Goal: Task Accomplishment & Management: Use online tool/utility

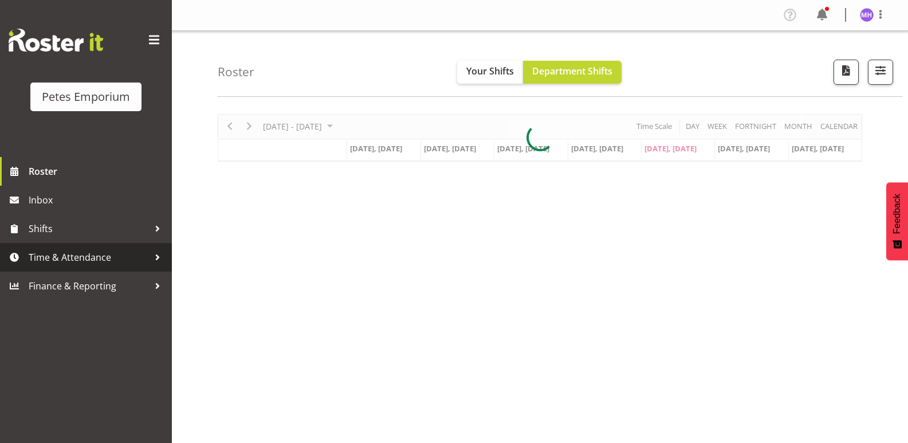
click at [94, 261] on span "Time & Attendance" at bounding box center [89, 257] width 120 height 17
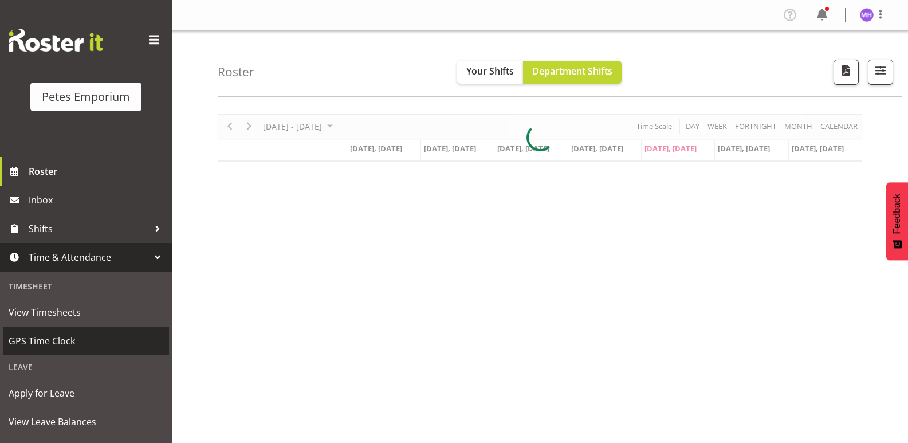
click at [74, 344] on span "GPS Time Clock" at bounding box center [86, 340] width 155 height 17
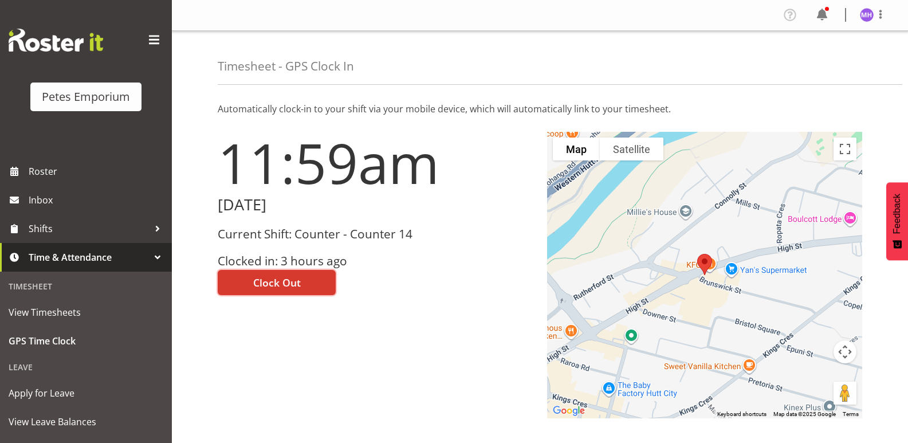
drag, startPoint x: 255, startPoint y: 290, endPoint x: 262, endPoint y: 290, distance: 7.4
click at [258, 290] on span "Clock Out" at bounding box center [277, 282] width 48 height 15
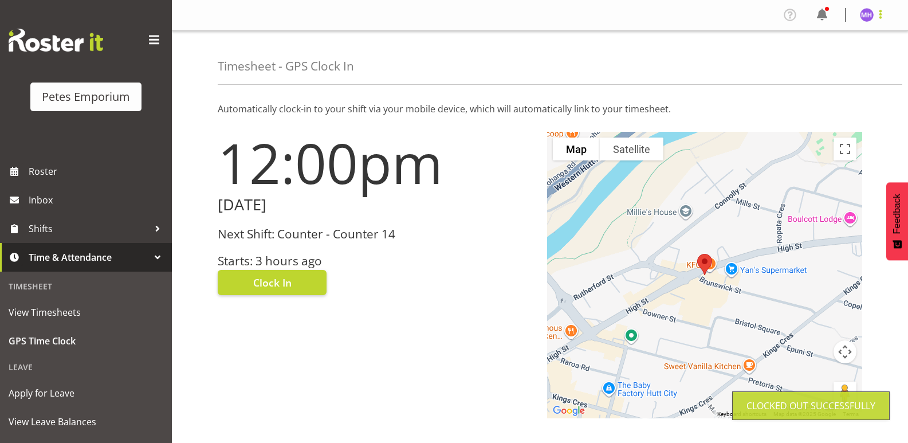
click at [883, 15] on span at bounding box center [880, 14] width 14 height 14
click at [807, 61] on link "Log Out" at bounding box center [832, 60] width 110 height 21
